Goal: Task Accomplishment & Management: Use online tool/utility

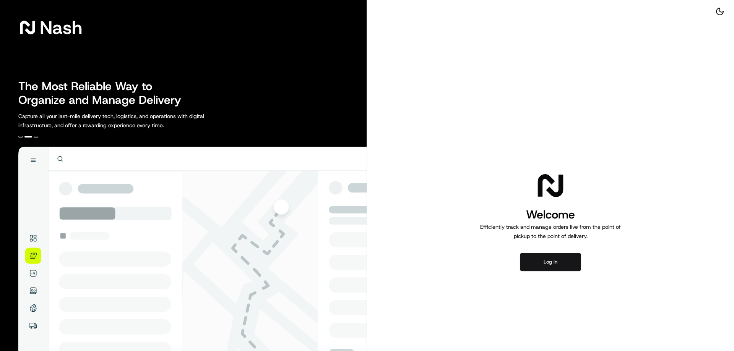
click at [546, 261] on button "Log in" at bounding box center [550, 262] width 61 height 18
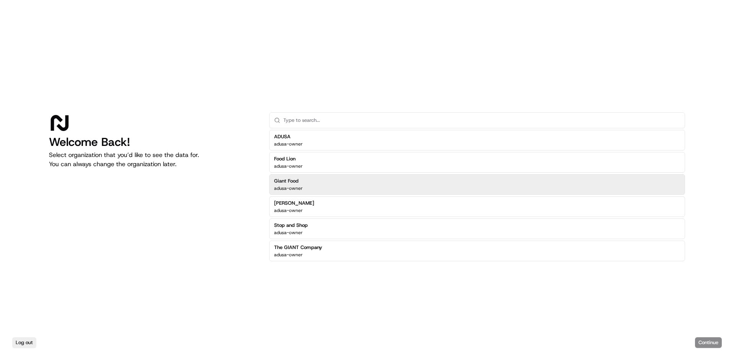
click at [336, 185] on div "Giant Food adusa-owner" at bounding box center [477, 184] width 416 height 21
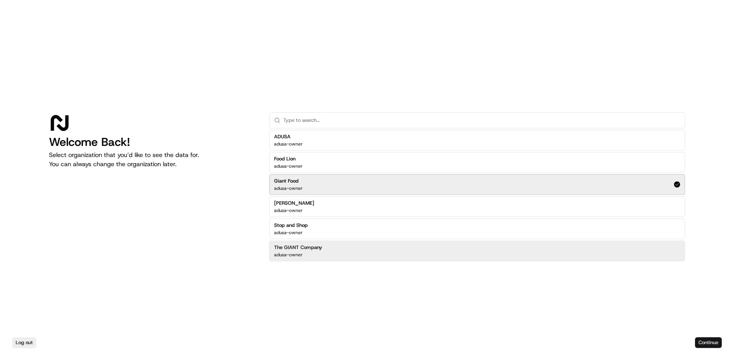
click at [708, 343] on button "Continue" at bounding box center [708, 343] width 27 height 11
